Goal: Task Accomplishment & Management: Manage account settings

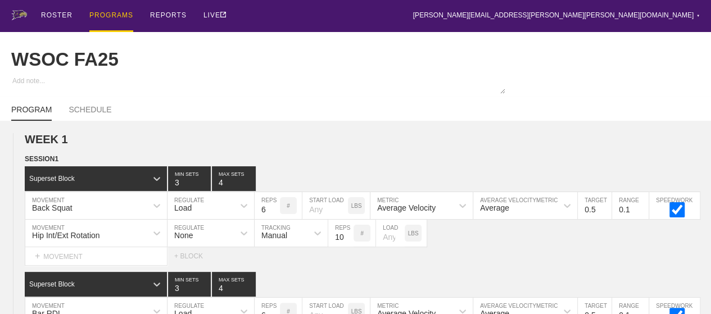
click at [116, 12] on div "PROGRAMS" at bounding box center [111, 16] width 44 height 32
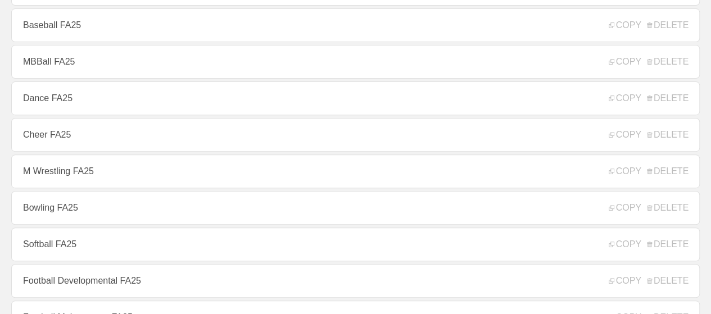
scroll to position [225, 0]
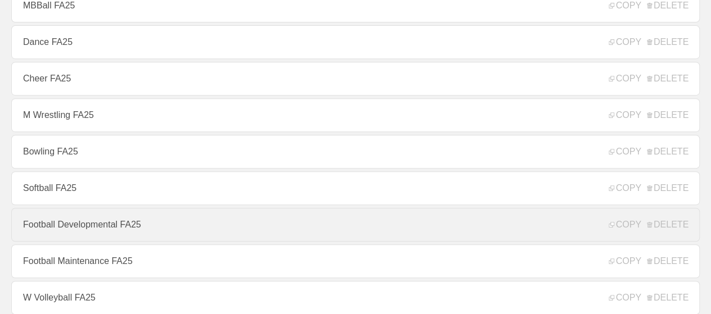
click at [101, 237] on link "Football Developmental FA25" at bounding box center [355, 225] width 688 height 34
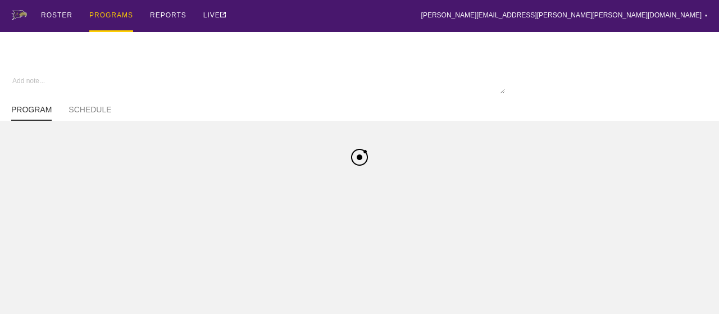
type textarea "x"
type input "Football Developmental FA25"
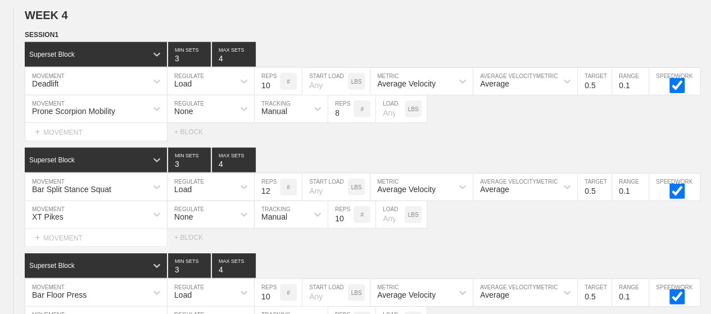
scroll to position [3351, 0]
